Goal: Check status: Check status

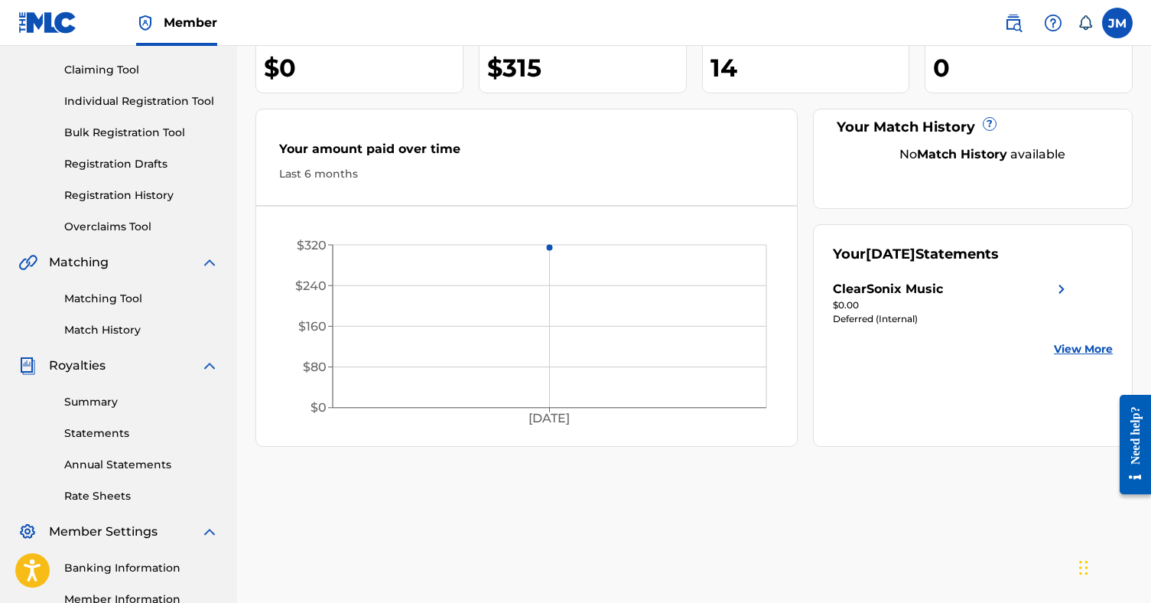
scroll to position [168, 0]
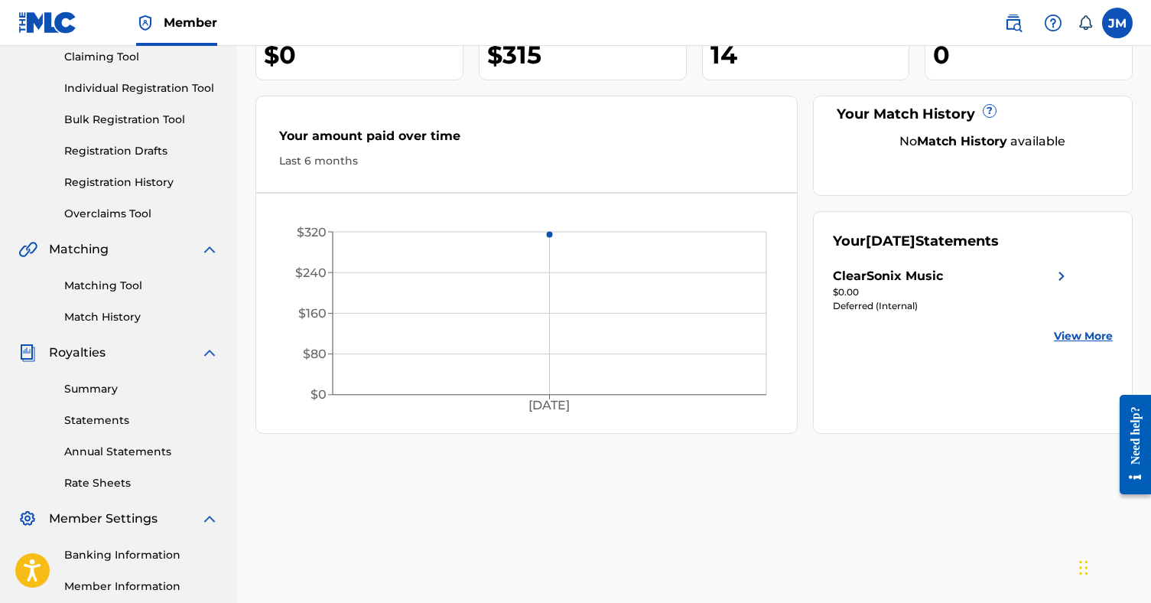
click at [100, 390] on link "Summary" at bounding box center [141, 389] width 154 height 16
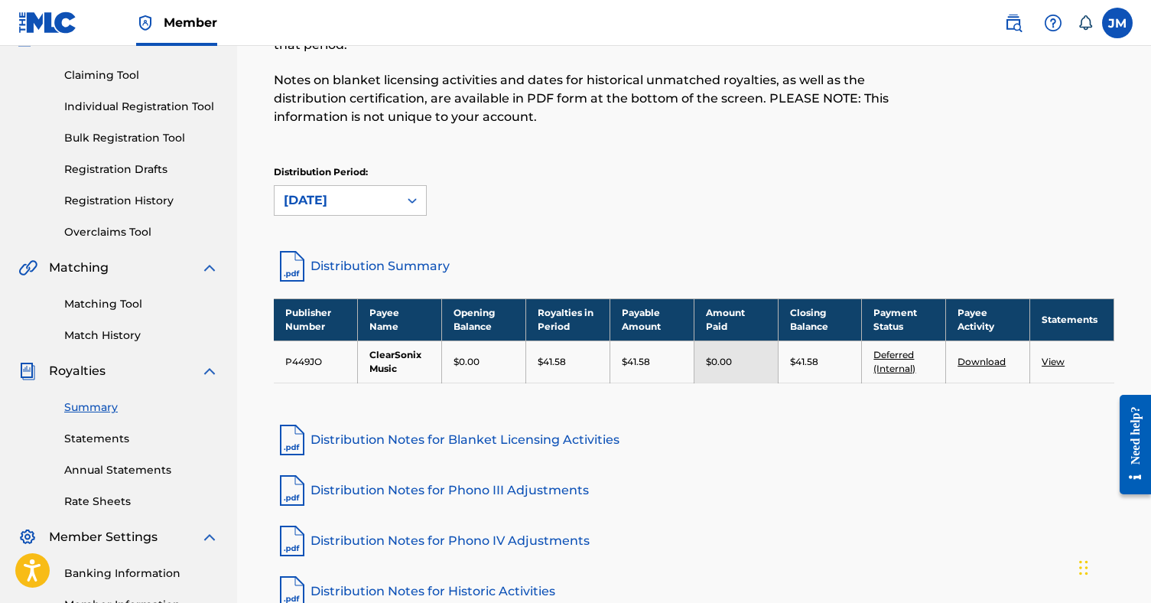
scroll to position [152, 0]
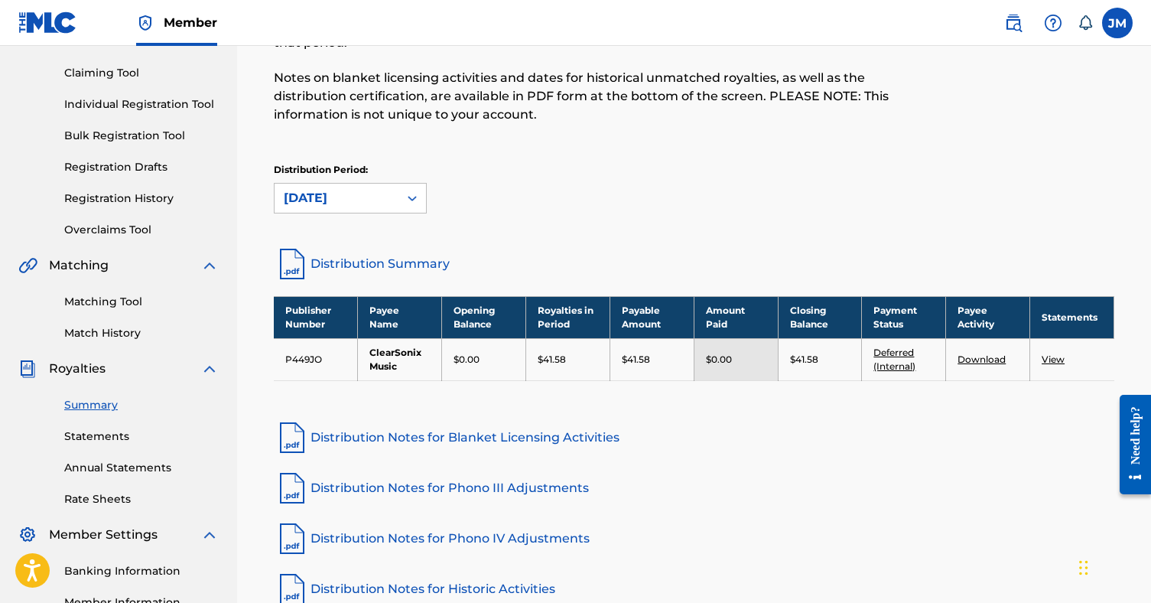
click at [1053, 359] on link "View" at bounding box center [1053, 358] width 23 height 11
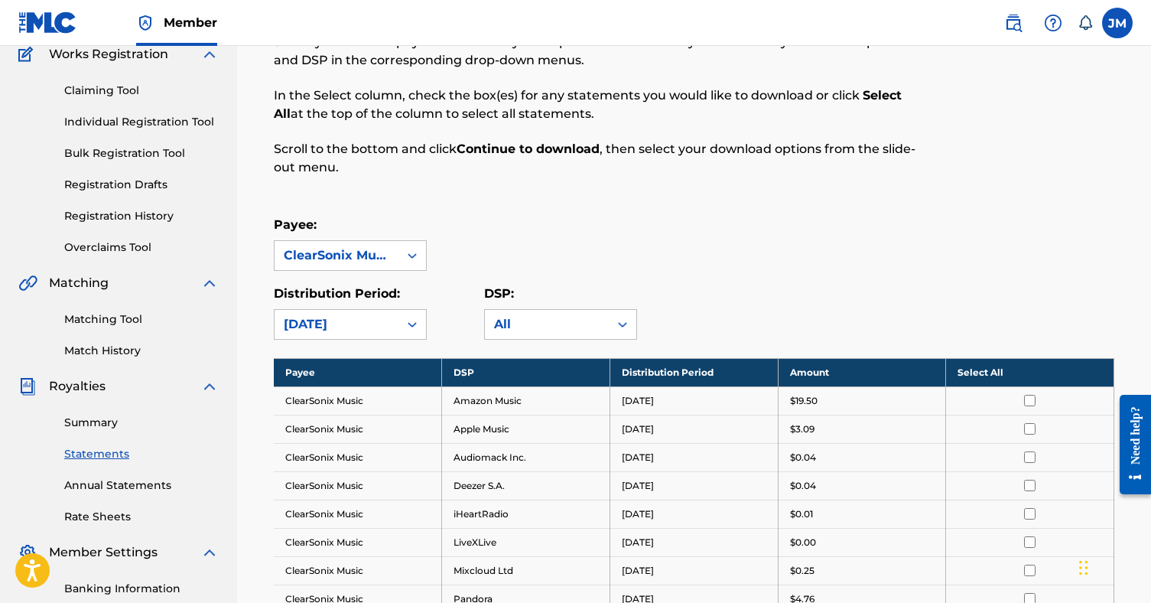
scroll to position [132, 0]
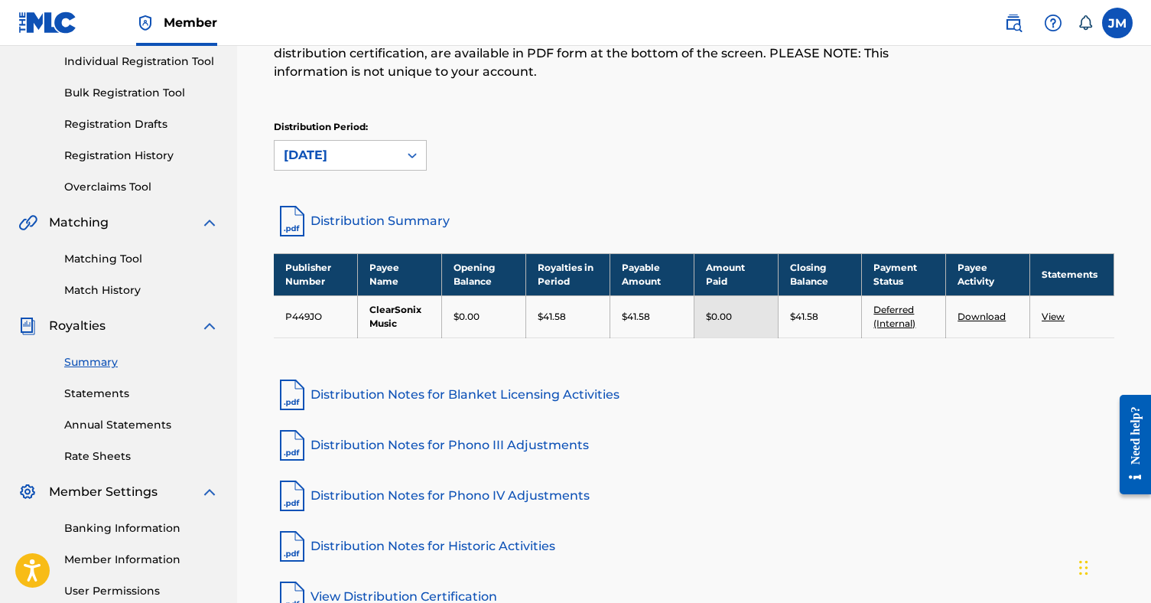
scroll to position [200, 0]
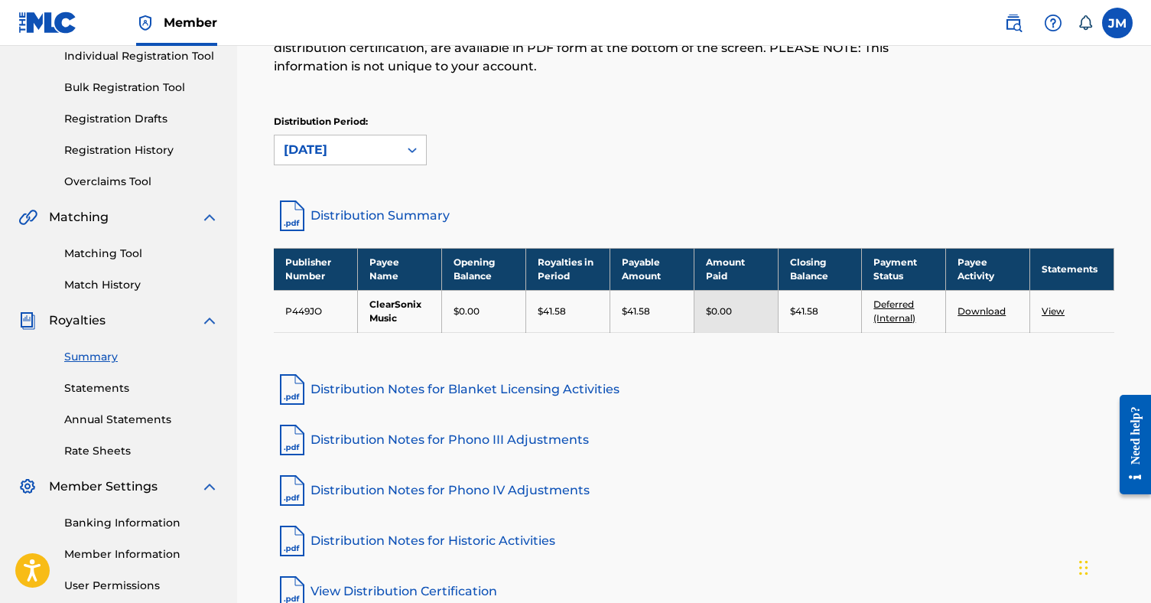
click at [122, 395] on link "Statements" at bounding box center [141, 388] width 154 height 16
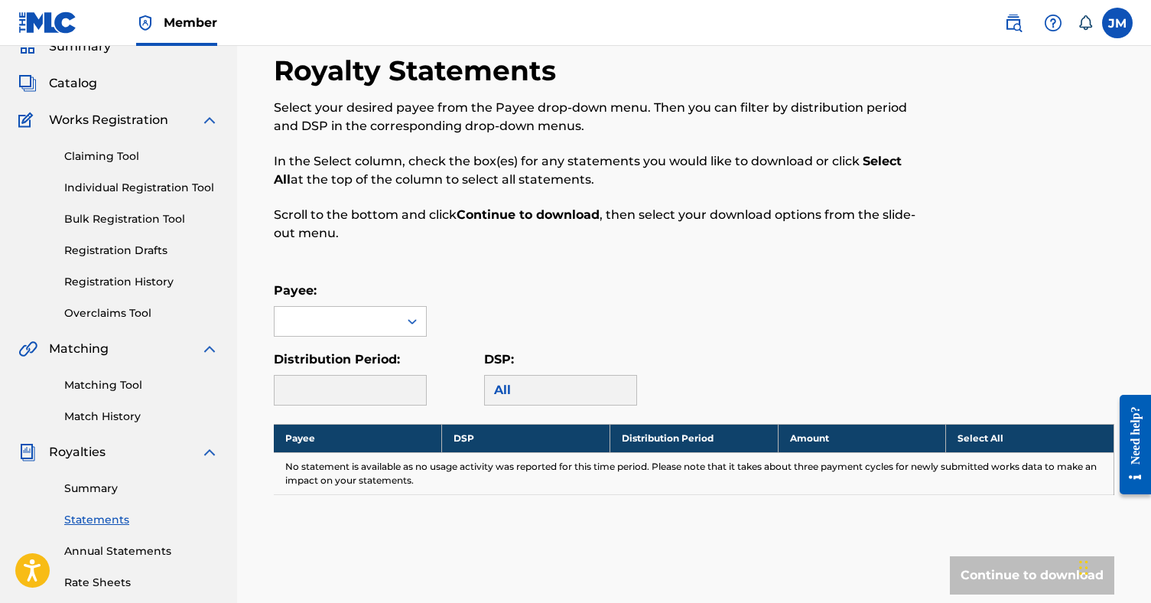
scroll to position [79, 0]
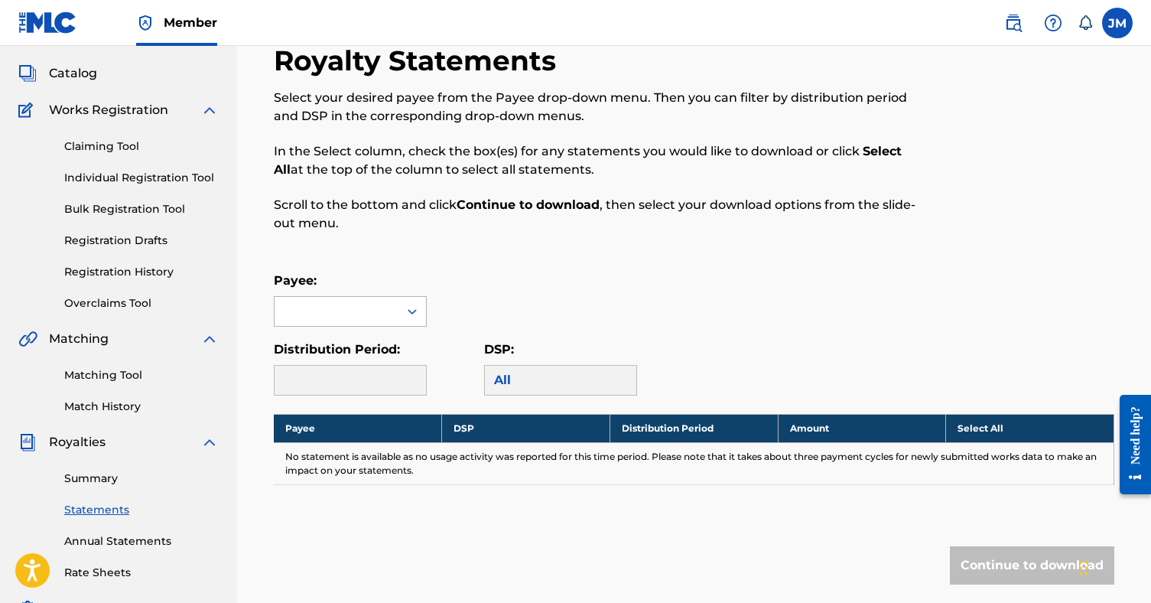
click at [398, 313] on div at bounding box center [412, 311] width 28 height 28
click at [374, 338] on div "ClearSonix Music" at bounding box center [350, 346] width 151 height 38
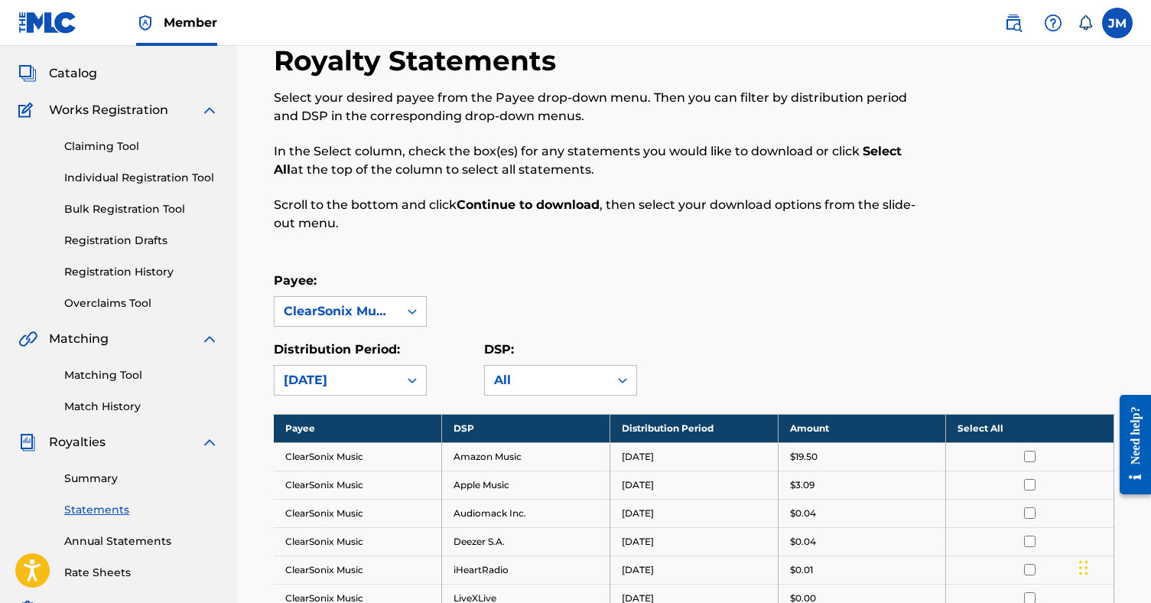
scroll to position [0, 0]
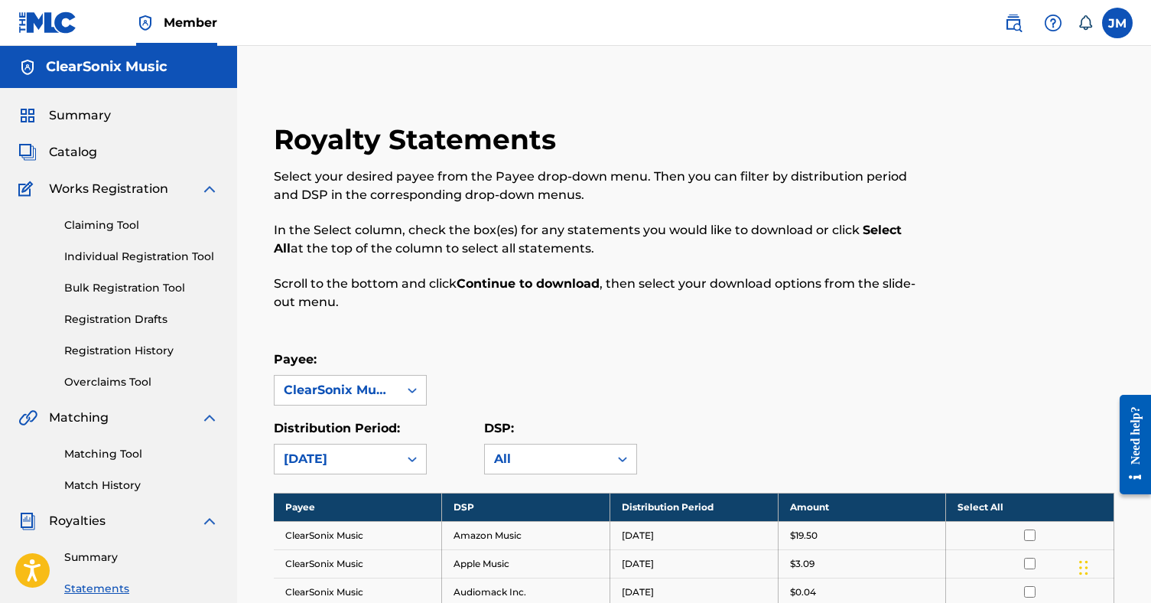
click at [67, 115] on span "Summary" at bounding box center [80, 115] width 62 height 18
